Goal: Navigation & Orientation: Find specific page/section

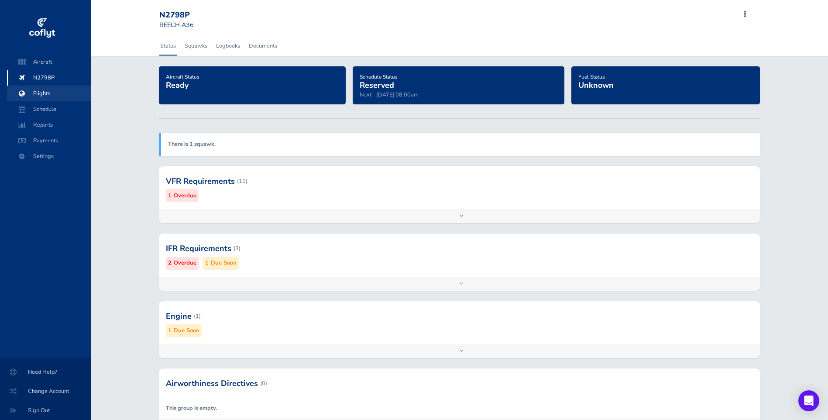
click at [39, 94] on span "Flights" at bounding box center [49, 94] width 66 height 16
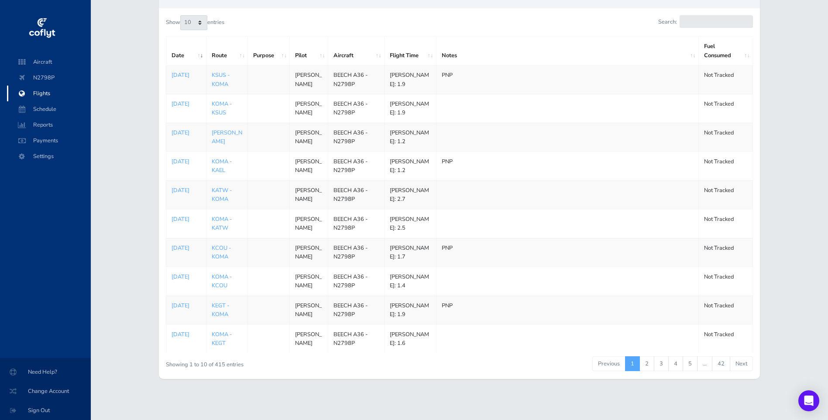
scroll to position [146, 0]
click at [673, 362] on link "4" at bounding box center [676, 363] width 15 height 15
click at [693, 362] on link "5" at bounding box center [690, 363] width 15 height 15
click at [690, 362] on link "6" at bounding box center [690, 363] width 15 height 15
click at [690, 362] on link "7" at bounding box center [690, 363] width 15 height 15
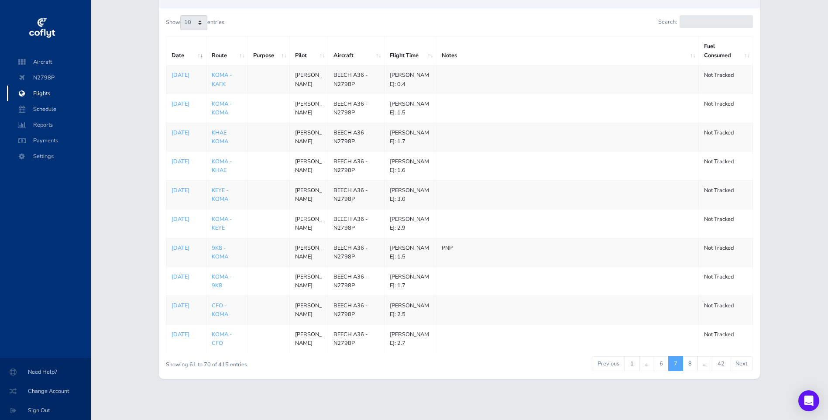
click at [690, 362] on link "8" at bounding box center [690, 363] width 15 height 15
